Goal: Task Accomplishment & Management: Manage account settings

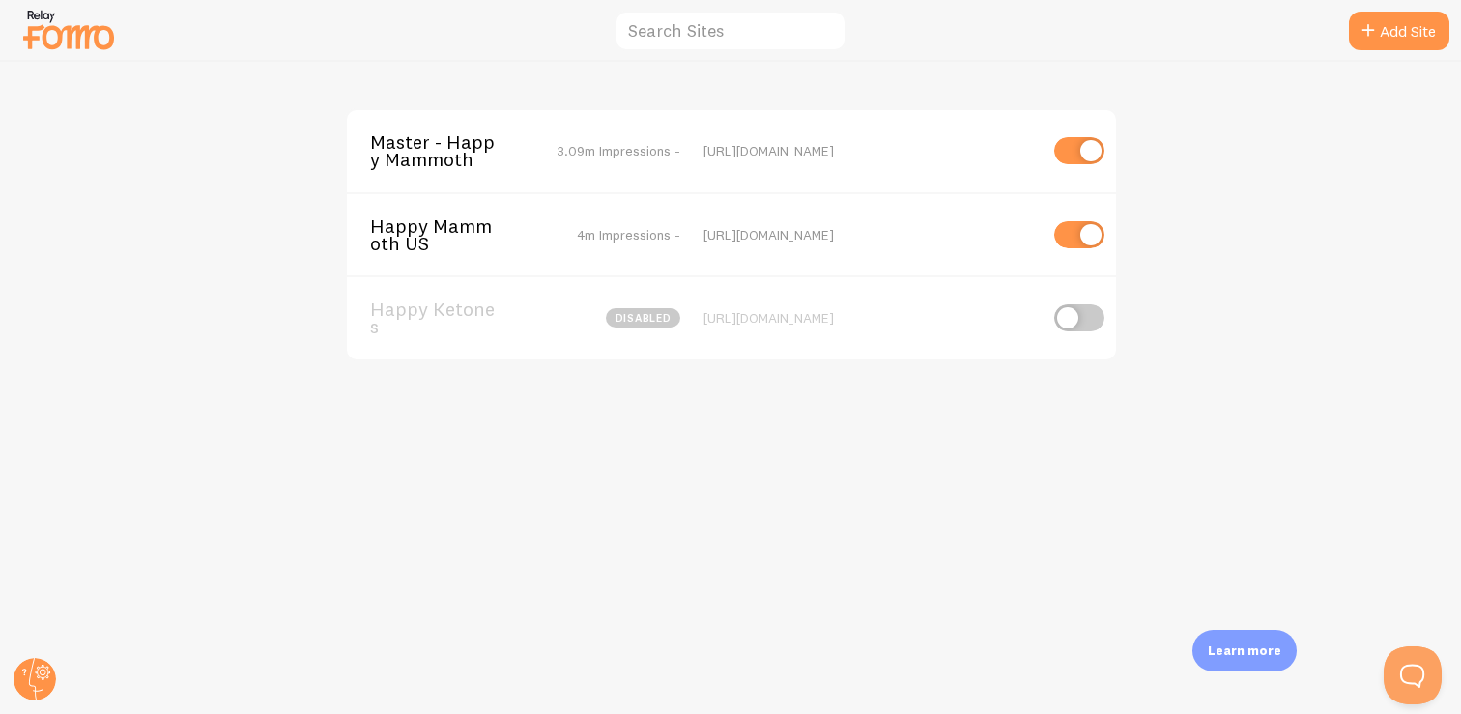
click at [732, 158] on div "[URL][DOMAIN_NAME]" at bounding box center [869, 150] width 333 height 17
click at [445, 152] on span "Master - Happy Mammoth" at bounding box center [448, 151] width 156 height 36
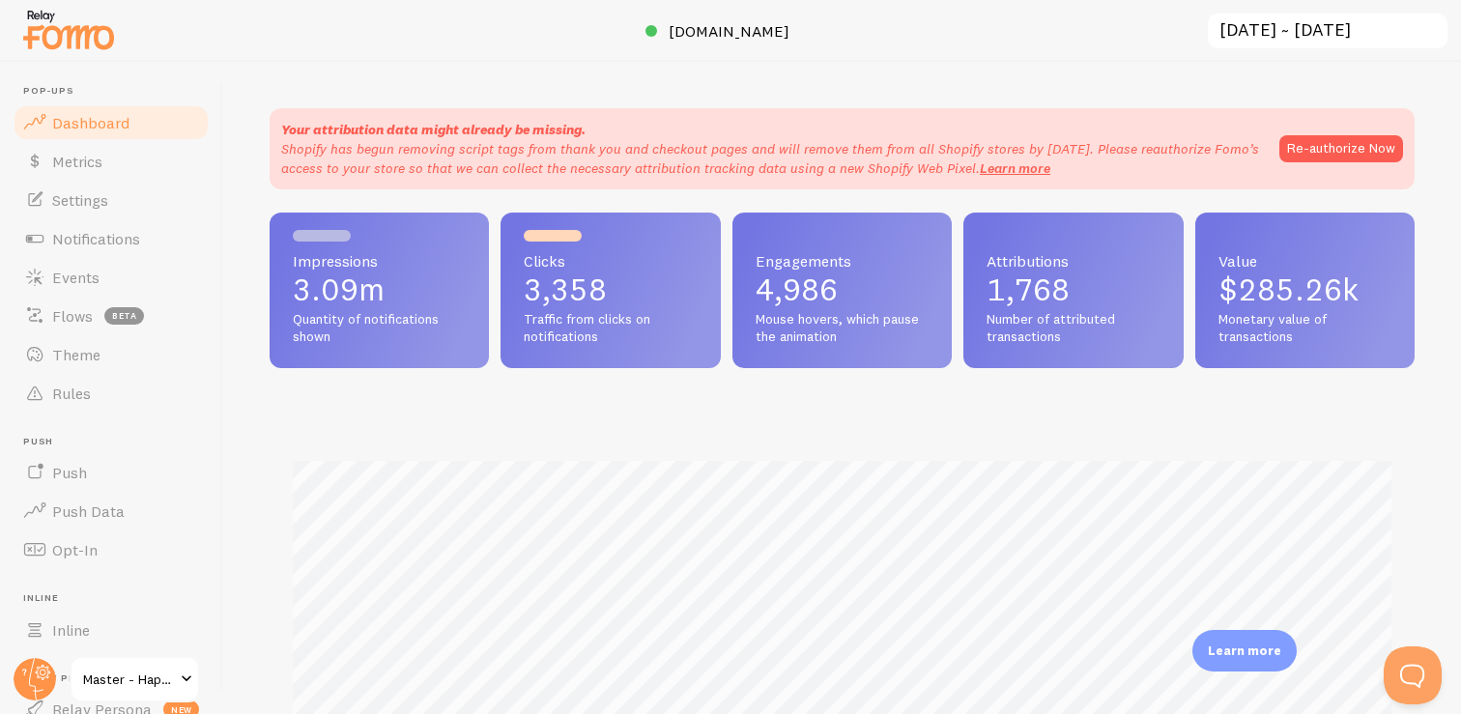
scroll to position [507, 1145]
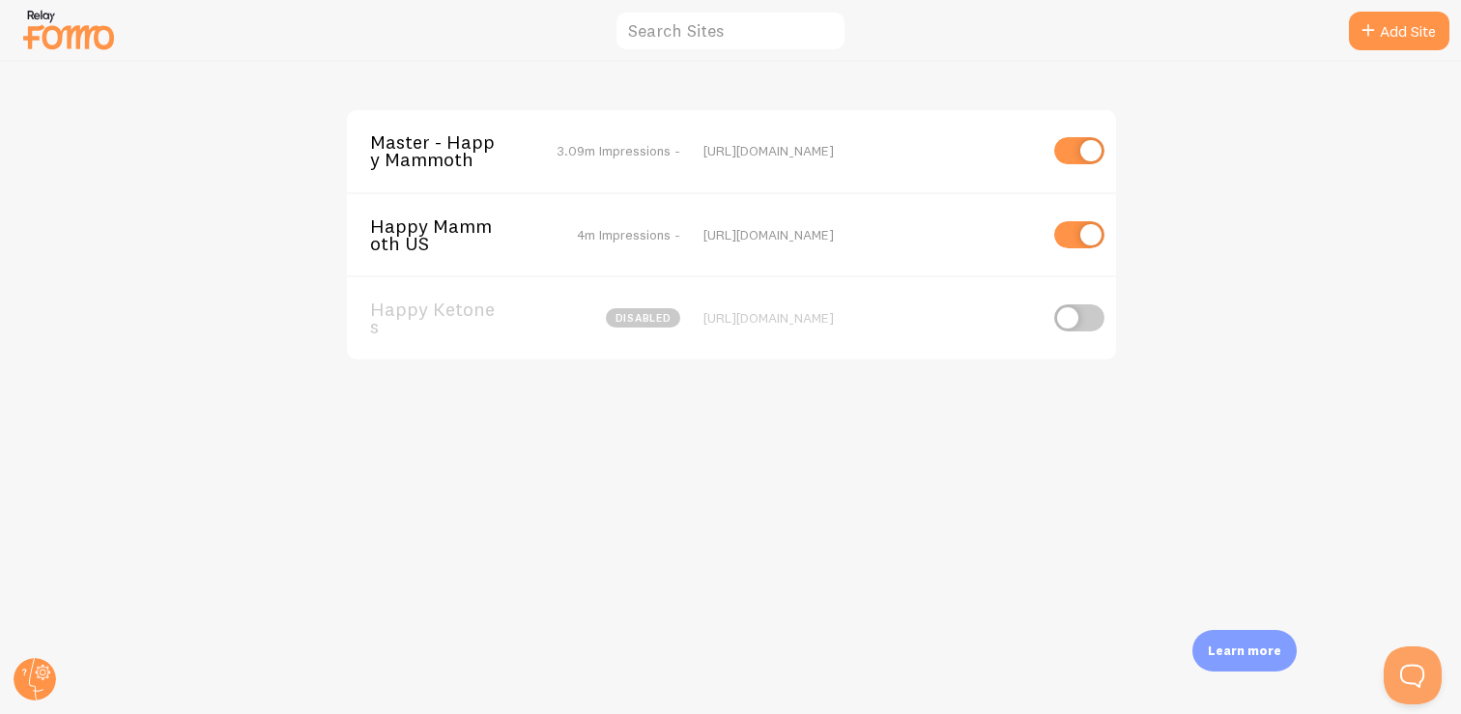
drag, startPoint x: 706, startPoint y: 234, endPoint x: 914, endPoint y: 231, distance: 207.7
click at [909, 231] on div "[URL][DOMAIN_NAME]" at bounding box center [869, 234] width 333 height 17
click at [914, 231] on div "[URL][DOMAIN_NAME]" at bounding box center [869, 234] width 333 height 17
click at [890, 231] on div "[URL][DOMAIN_NAME]" at bounding box center [869, 234] width 333 height 17
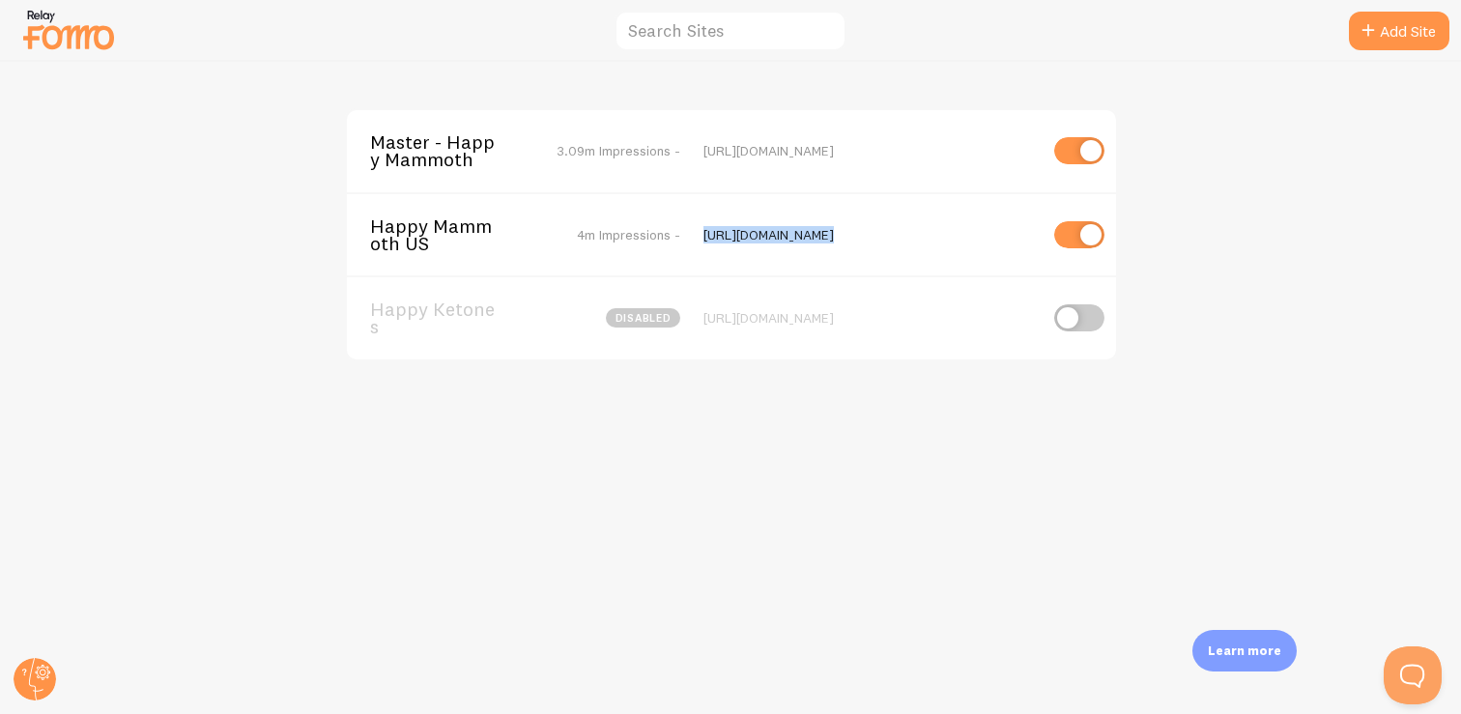
click at [890, 231] on div "[URL][DOMAIN_NAME]" at bounding box center [869, 234] width 333 height 17
copy div "[URL][DOMAIN_NAME]"
drag, startPoint x: 865, startPoint y: 151, endPoint x: 700, endPoint y: 151, distance: 165.2
click at [700, 151] on div "Master - Happy Mammoth 3.09m Impressions - [URL][DOMAIN_NAME]" at bounding box center [731, 151] width 769 height 82
copy div "[URL][DOMAIN_NAME]"
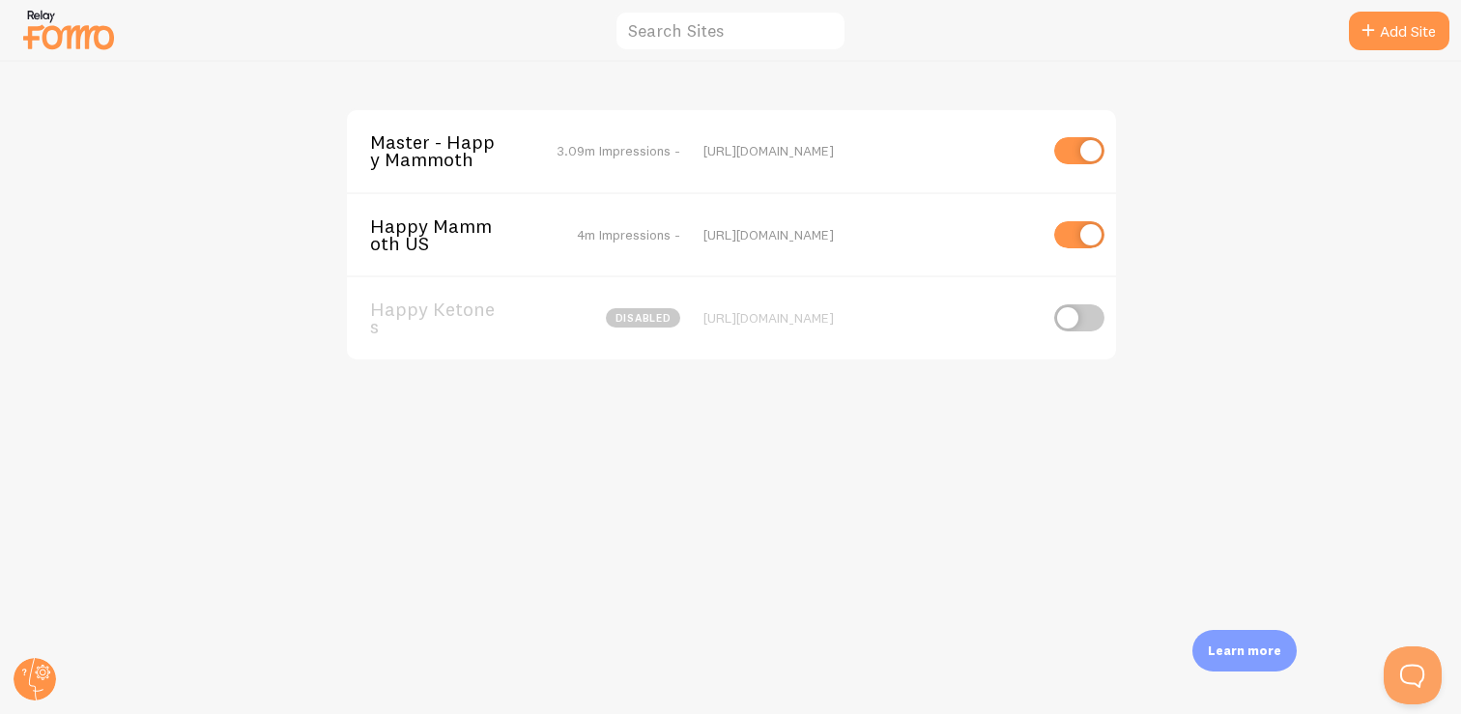
click at [822, 517] on div "Master - Happy Mammoth 3.09m Impressions - [URL][DOMAIN_NAME] Happy Mammoth US …" at bounding box center [731, 388] width 1460 height 652
click at [458, 149] on span "Master - Happy Mammoth" at bounding box center [448, 151] width 156 height 36
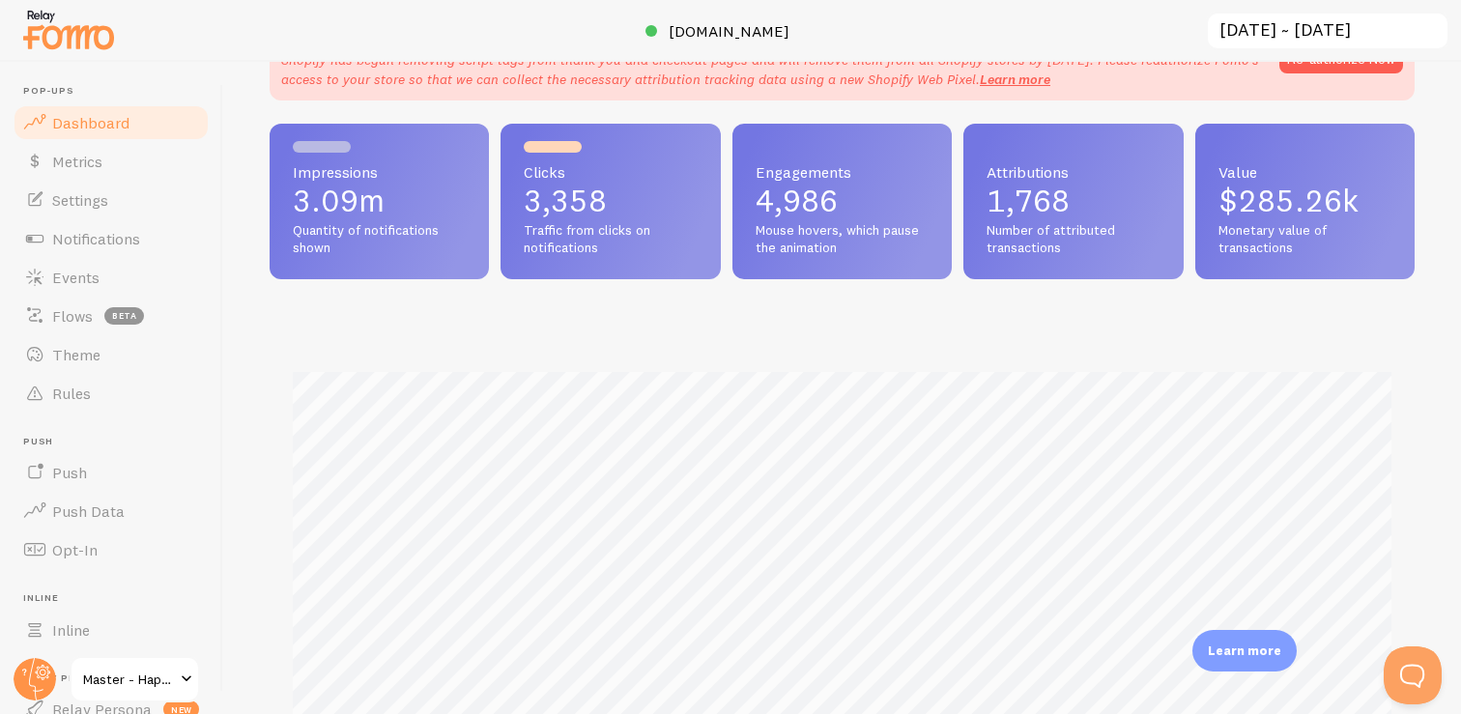
scroll to position [110, 0]
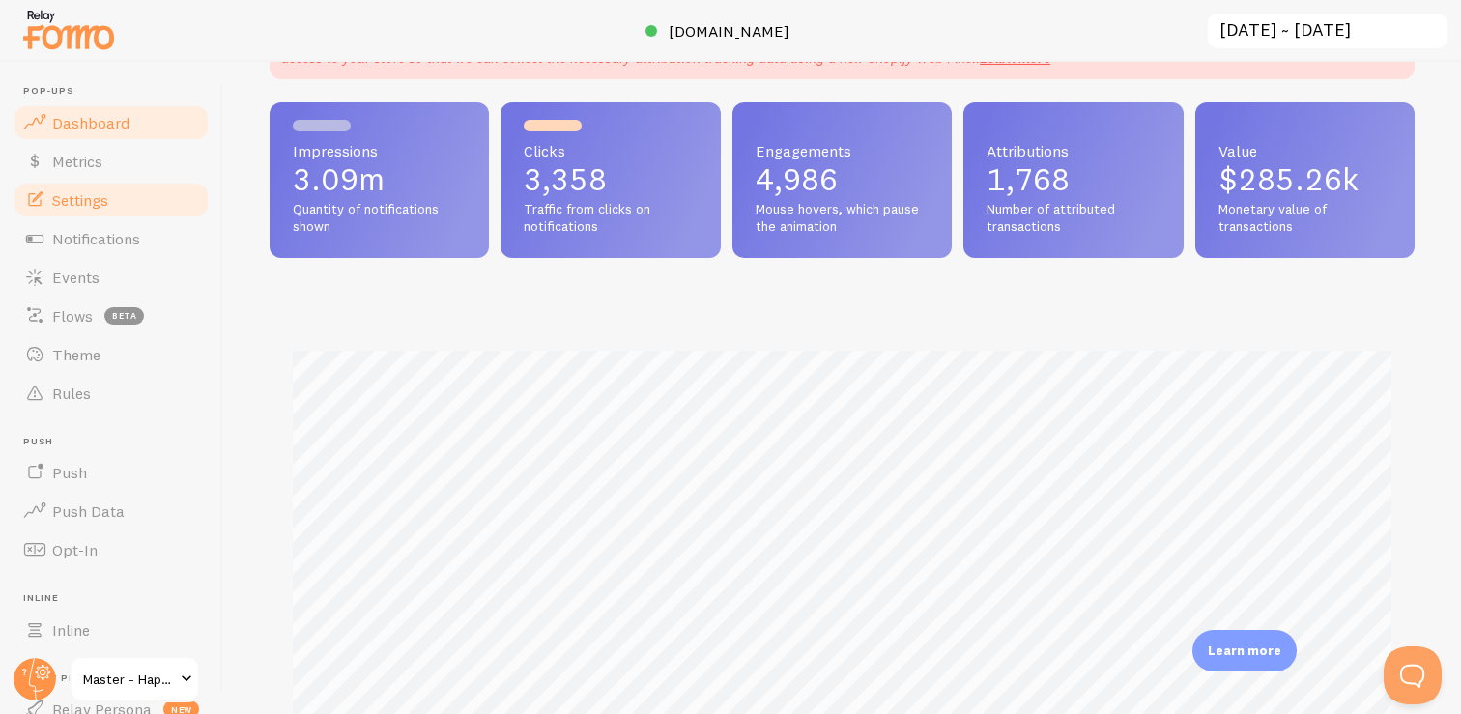
click at [108, 193] on link "Settings" at bounding box center [111, 200] width 199 height 39
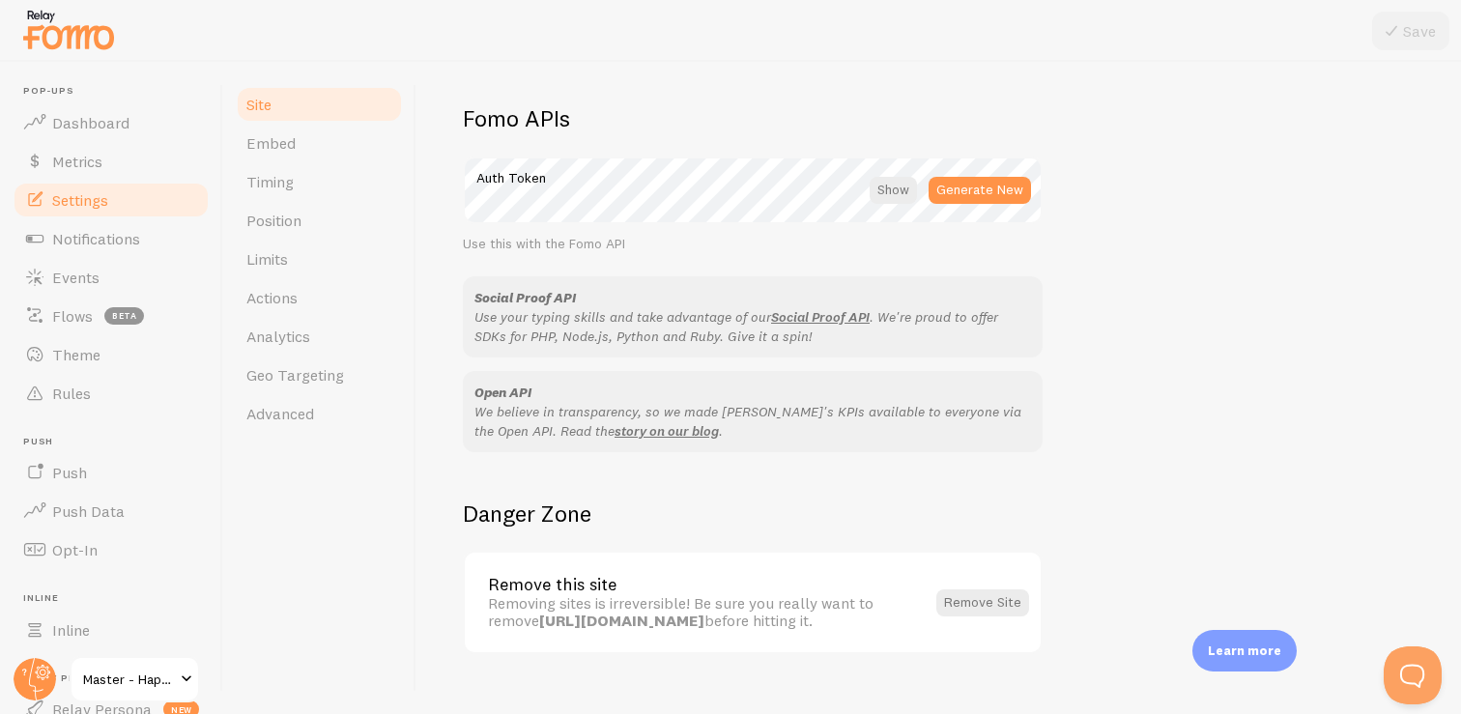
scroll to position [1110, 0]
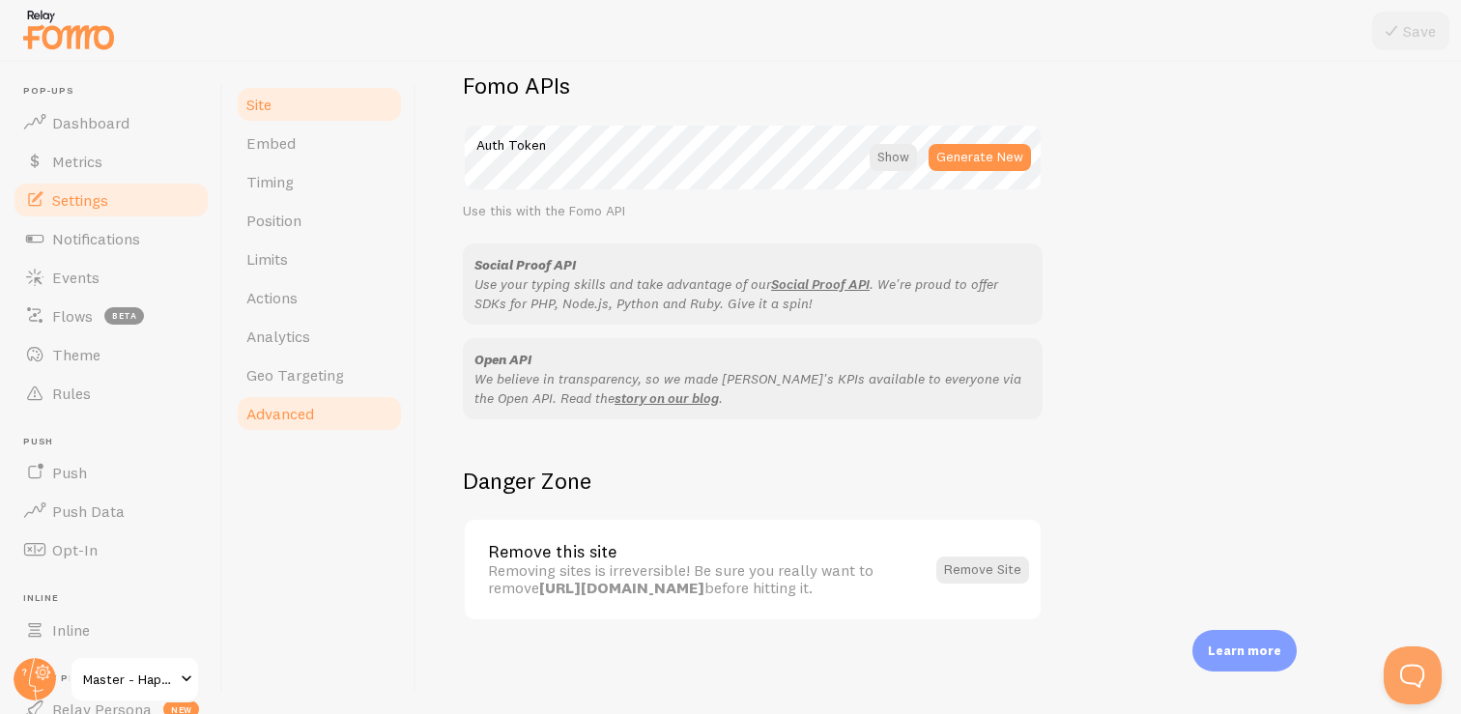
click at [316, 397] on link "Advanced" at bounding box center [319, 413] width 169 height 39
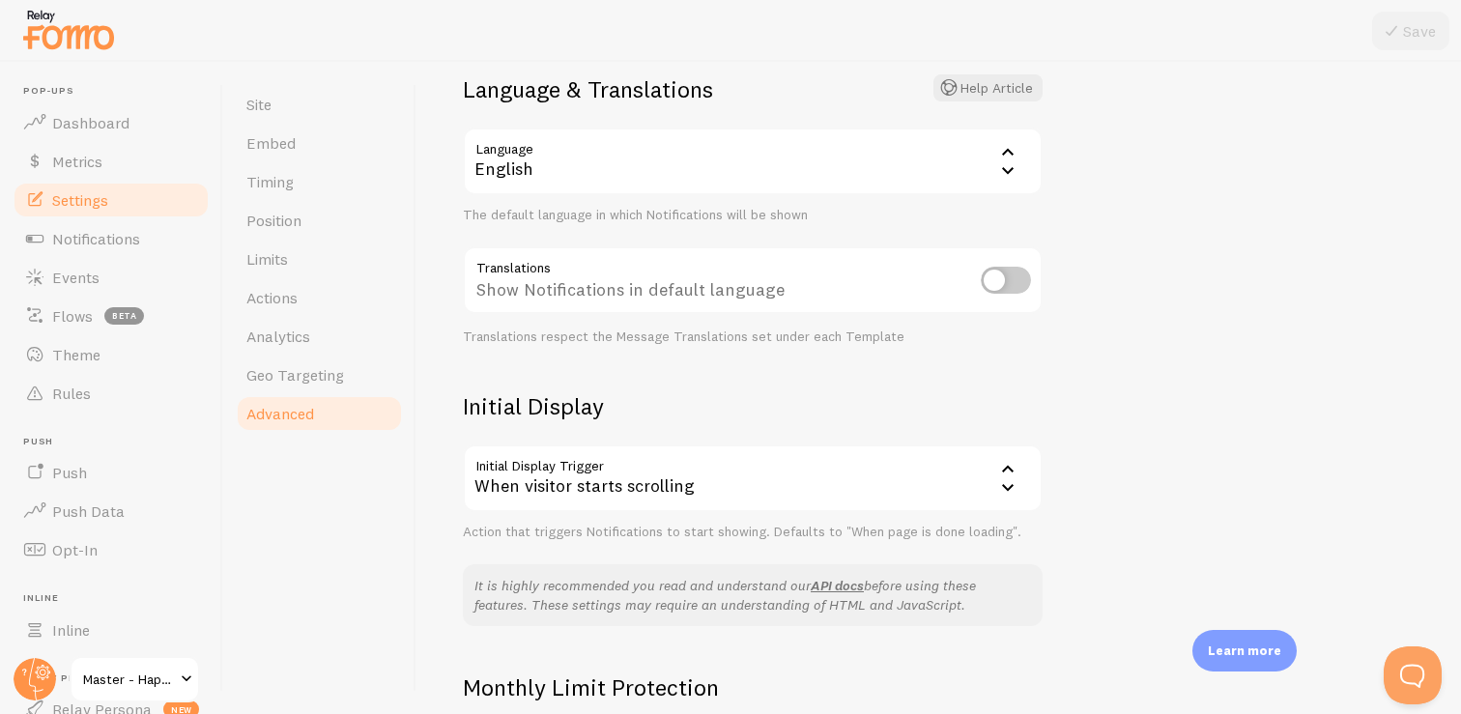
scroll to position [407, 0]
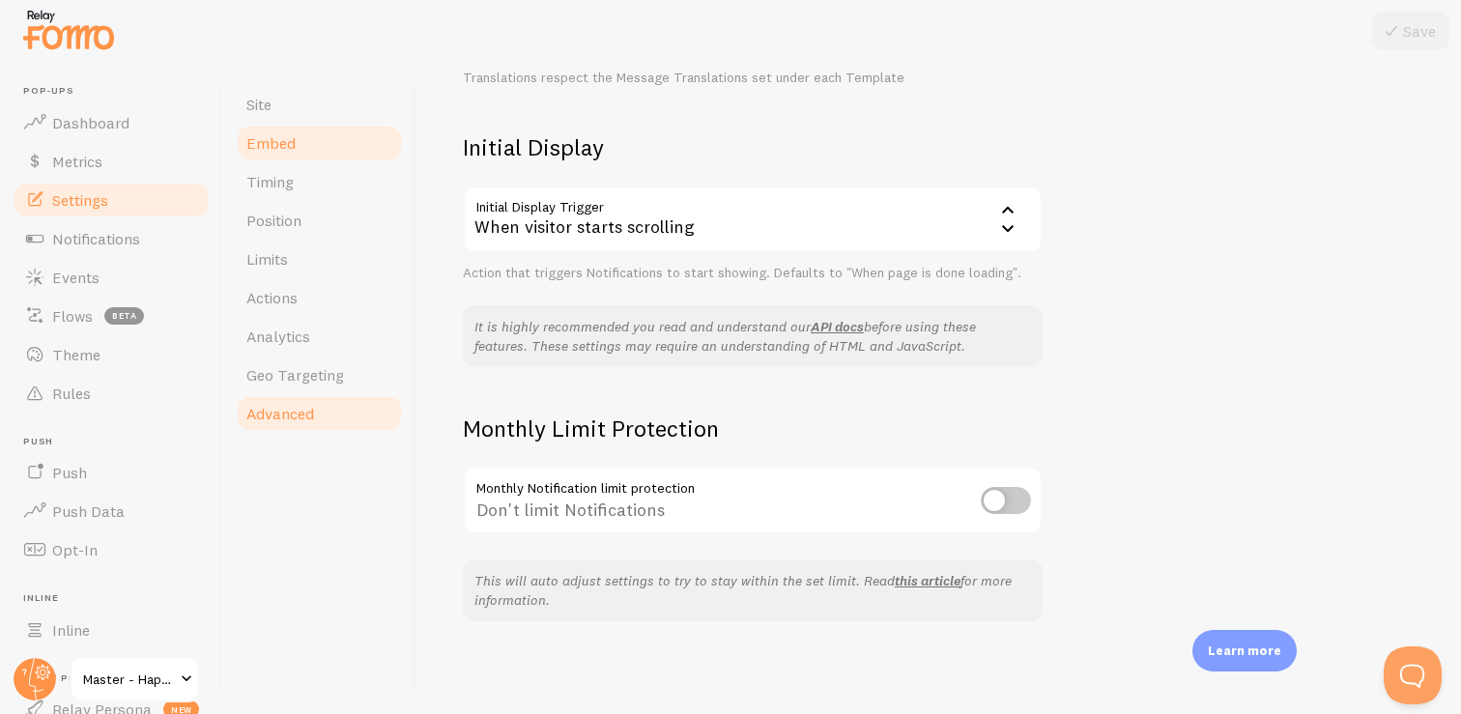
click at [335, 159] on link "Embed" at bounding box center [319, 143] width 169 height 39
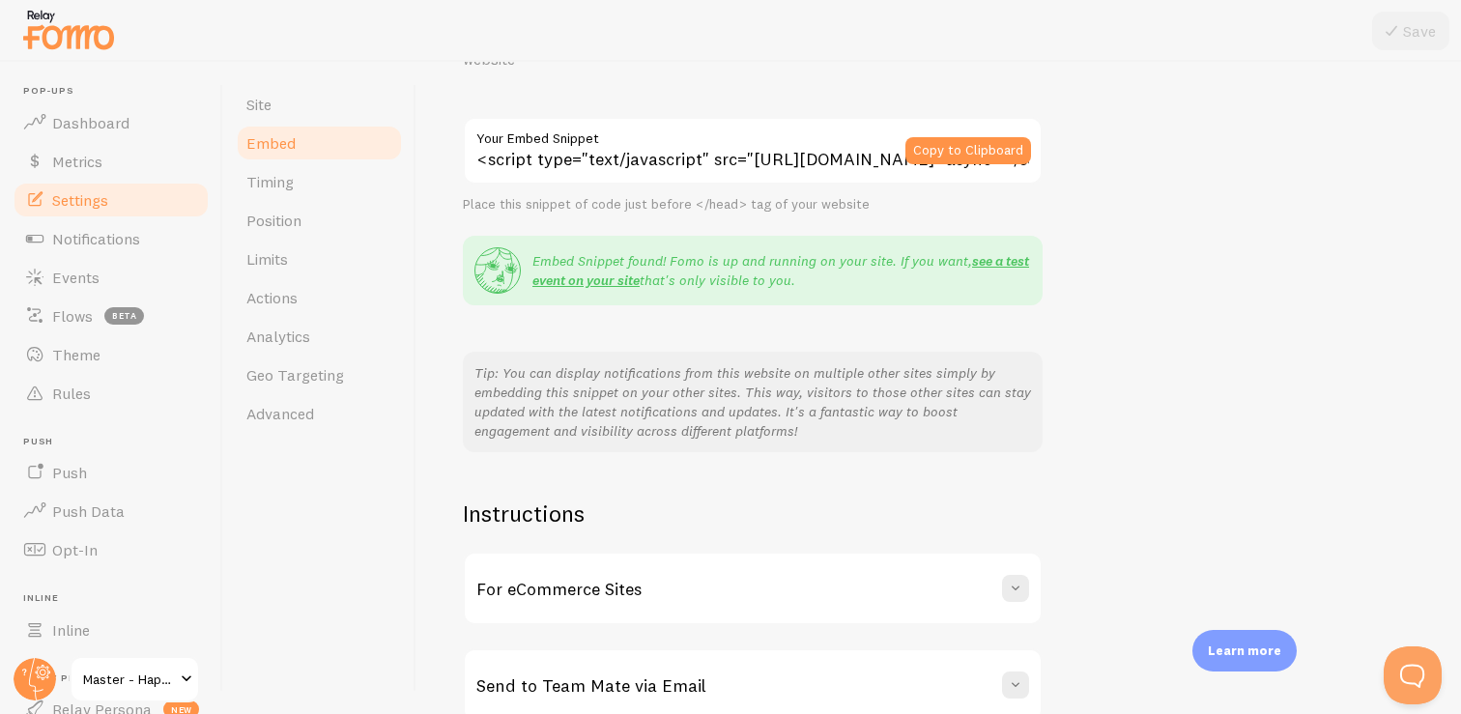
scroll to position [228, 0]
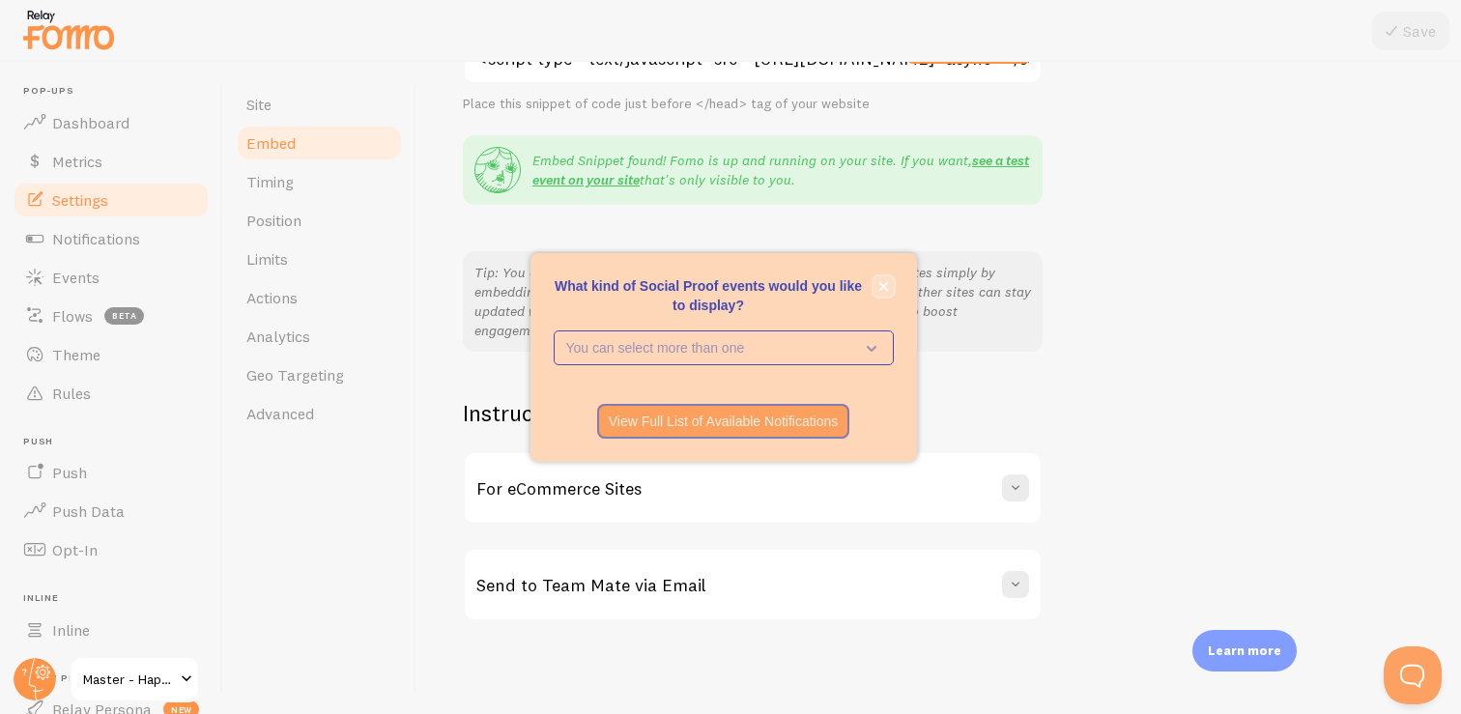
click at [873, 285] on button "close," at bounding box center [883, 286] width 20 height 20
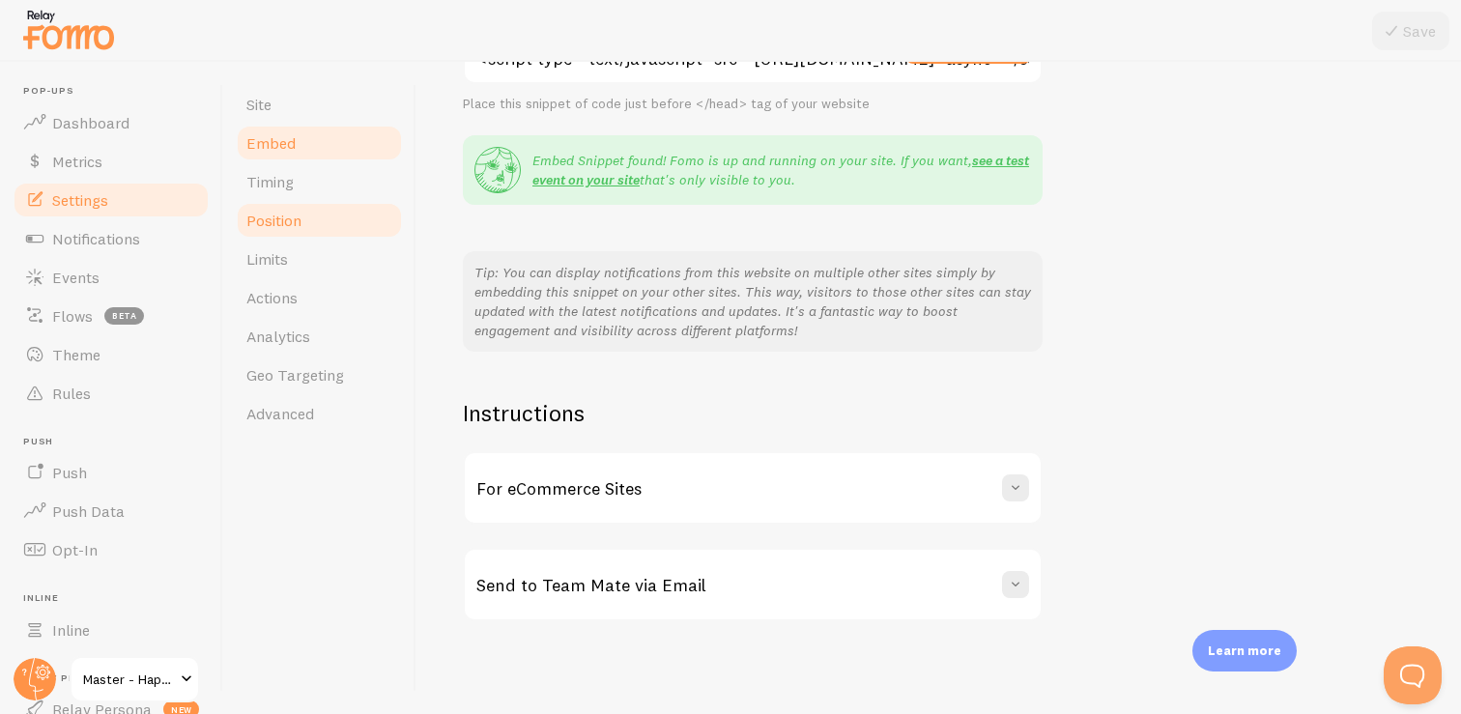
click at [318, 208] on link "Position" at bounding box center [319, 220] width 169 height 39
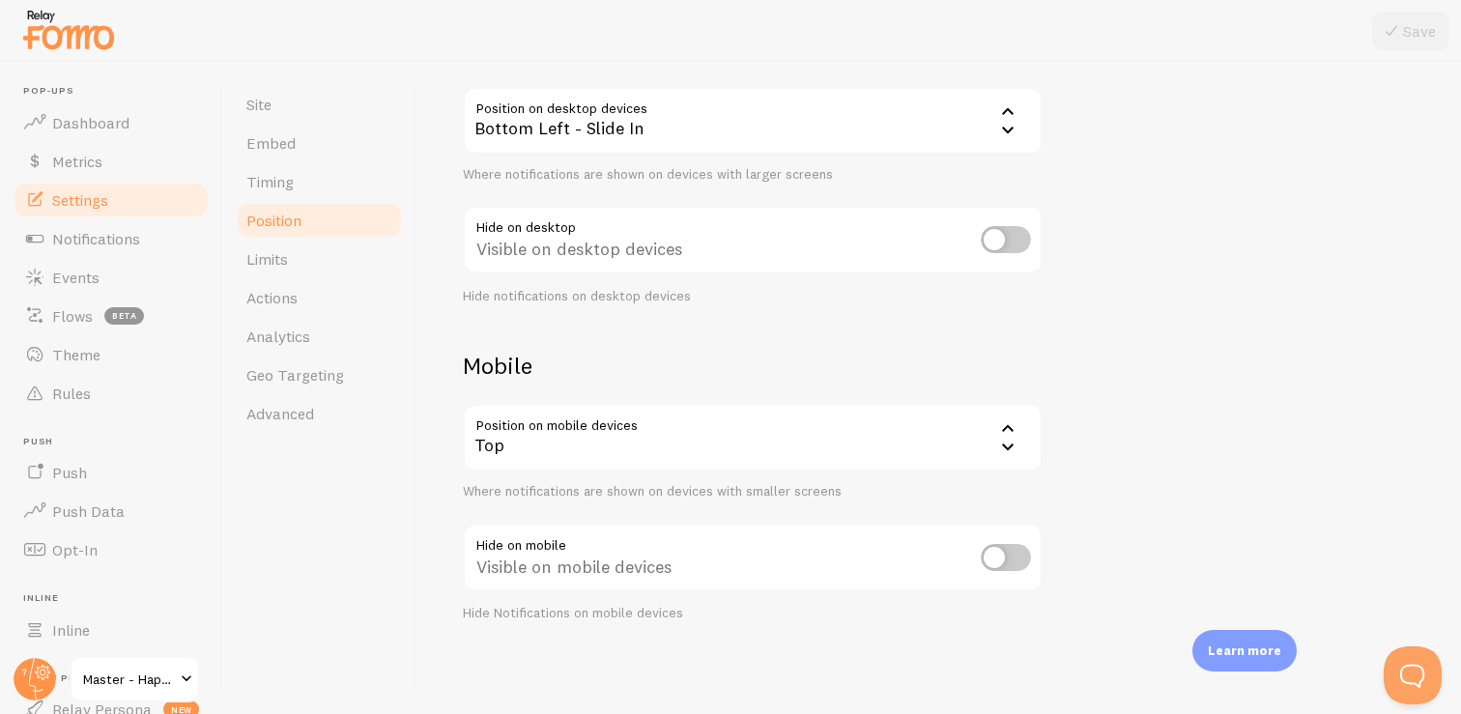
scroll to position [156, 0]
